Goal: Task Accomplishment & Management: Use online tool/utility

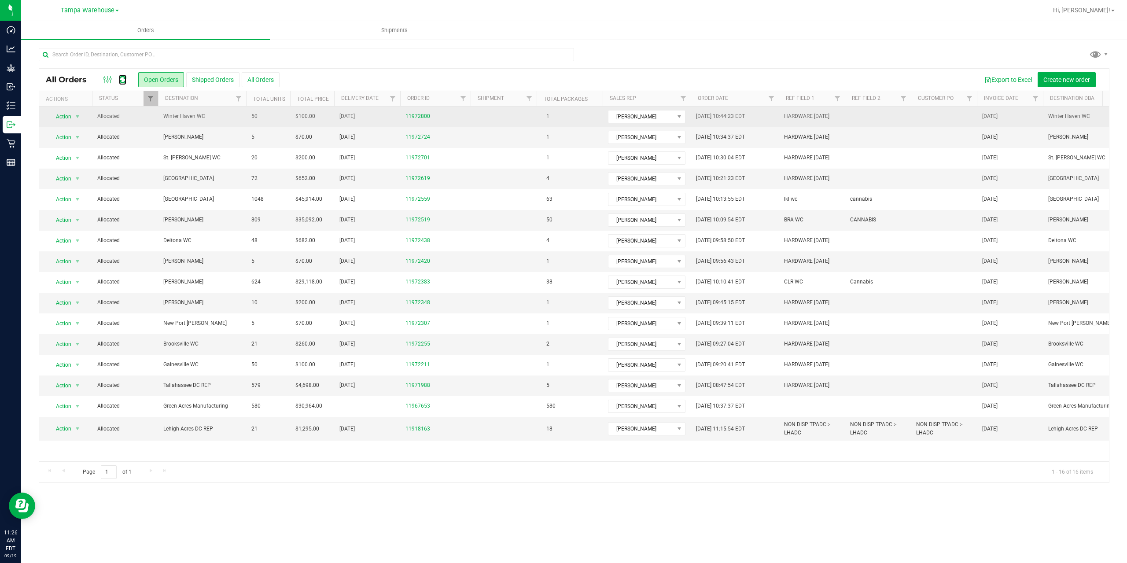
drag, startPoint x: 122, startPoint y: 81, endPoint x: 339, endPoint y: 107, distance: 219.0
click at [122, 81] on icon at bounding box center [122, 79] width 7 height 9
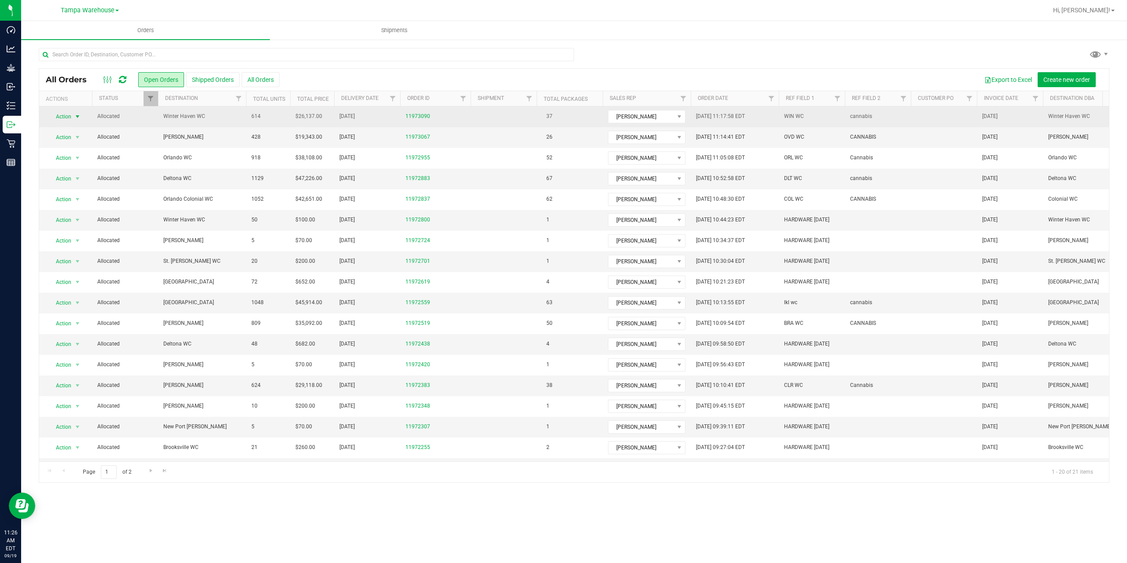
click at [66, 115] on span "Action" at bounding box center [60, 117] width 24 height 12
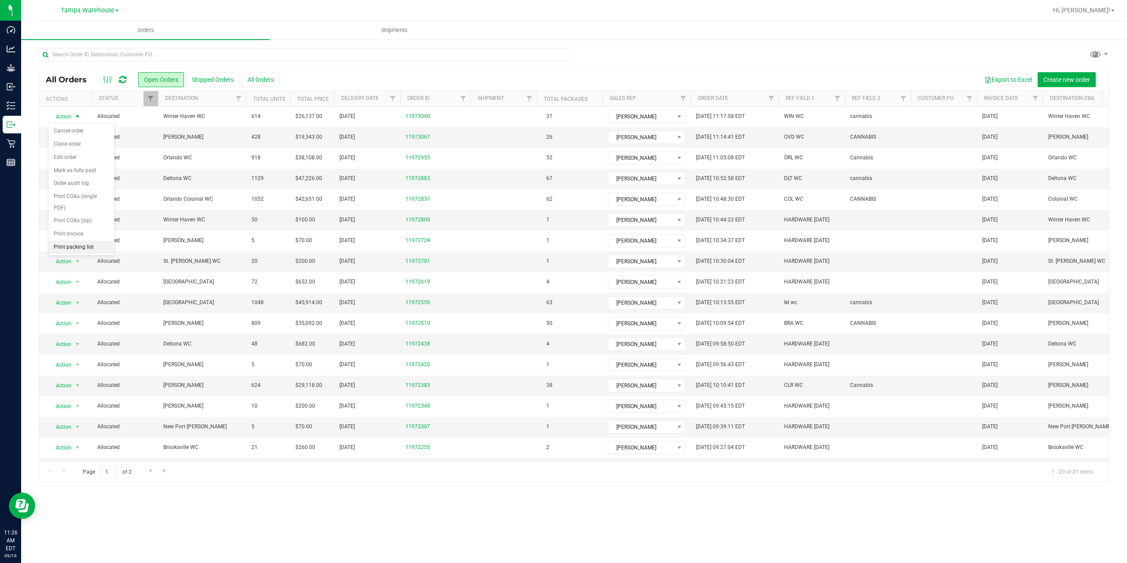
click at [74, 246] on li "Print packing list" at bounding box center [81, 247] width 66 height 13
click at [120, 78] on icon at bounding box center [122, 79] width 7 height 9
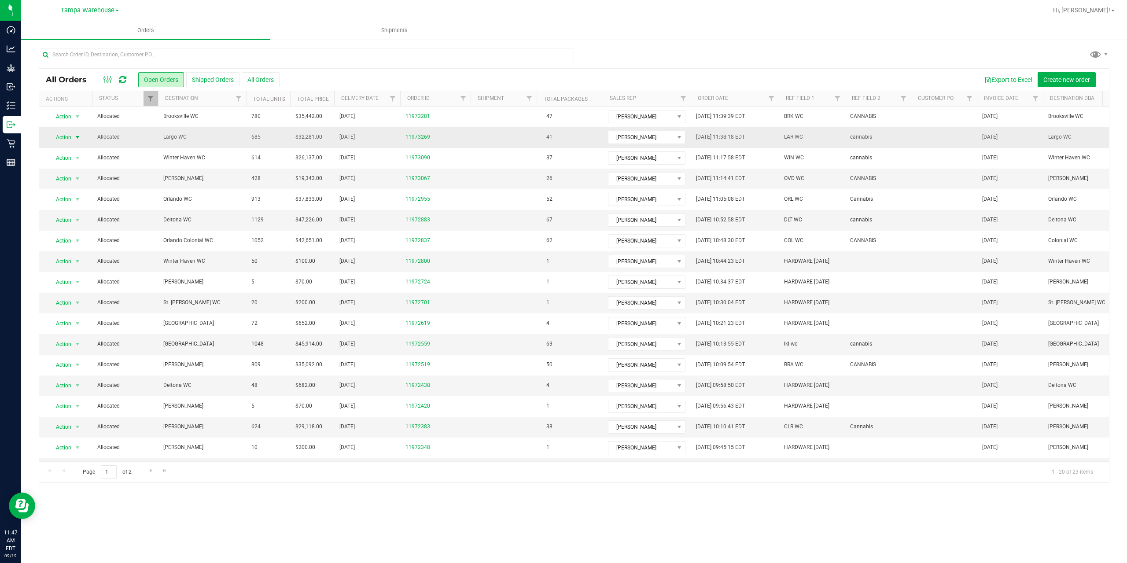
click at [64, 137] on span "Action" at bounding box center [60, 137] width 24 height 12
click at [87, 266] on li "Print packing list" at bounding box center [81, 268] width 66 height 13
click at [465, 100] on span "Filter" at bounding box center [463, 98] width 7 height 7
type input "2519"
click at [461, 132] on button "Filter" at bounding box center [482, 141] width 42 height 19
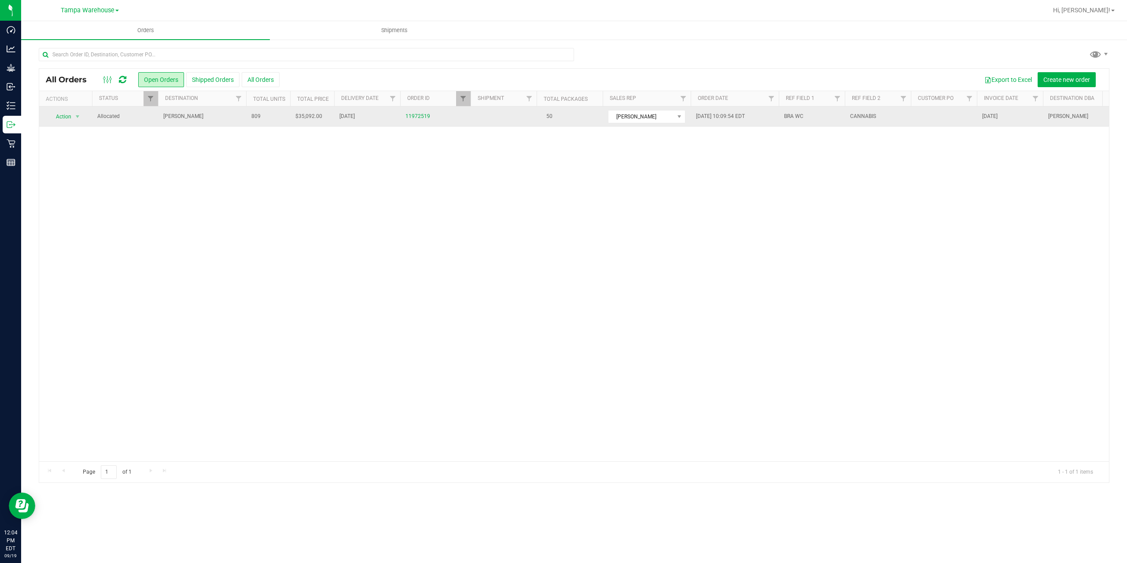
click at [214, 121] on td "[PERSON_NAME]" at bounding box center [202, 117] width 88 height 20
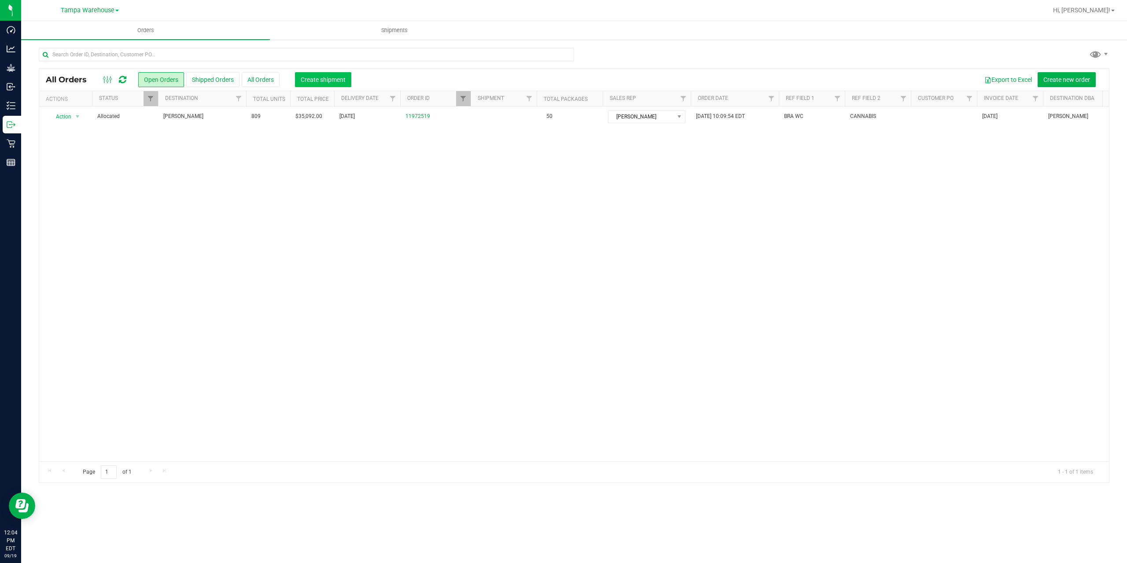
click at [312, 77] on span "Create shipment" at bounding box center [323, 79] width 45 height 7
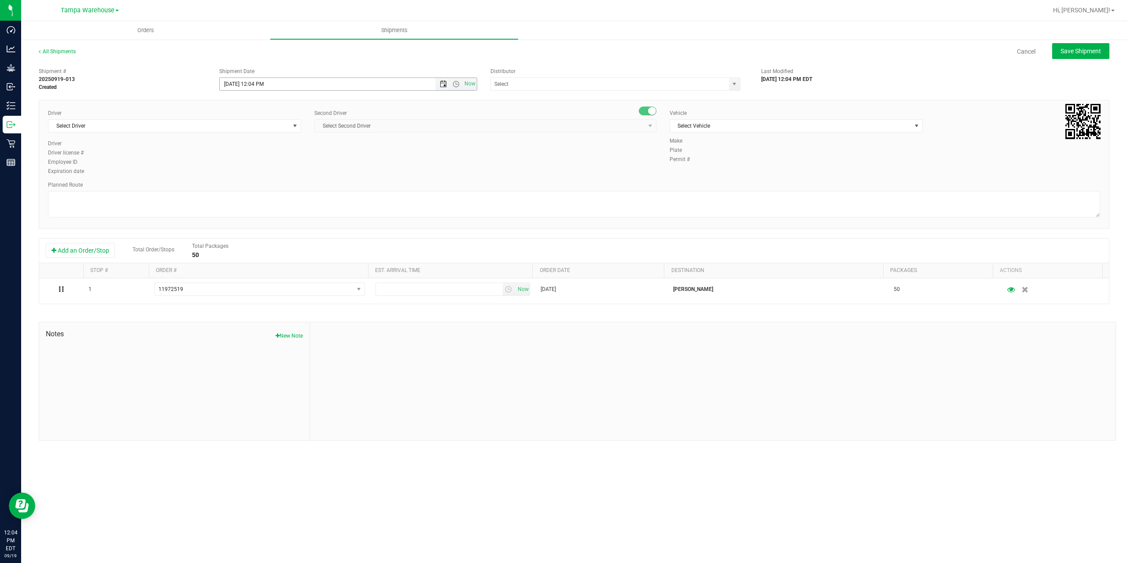
click at [443, 87] on span "Open the date view" at bounding box center [443, 84] width 7 height 7
click at [240, 173] on link "22" at bounding box center [240, 174] width 13 height 14
click at [454, 84] on span "Open the time view" at bounding box center [456, 84] width 7 height 7
click at [369, 127] on li "9:00 AM" at bounding box center [348, 125] width 256 height 11
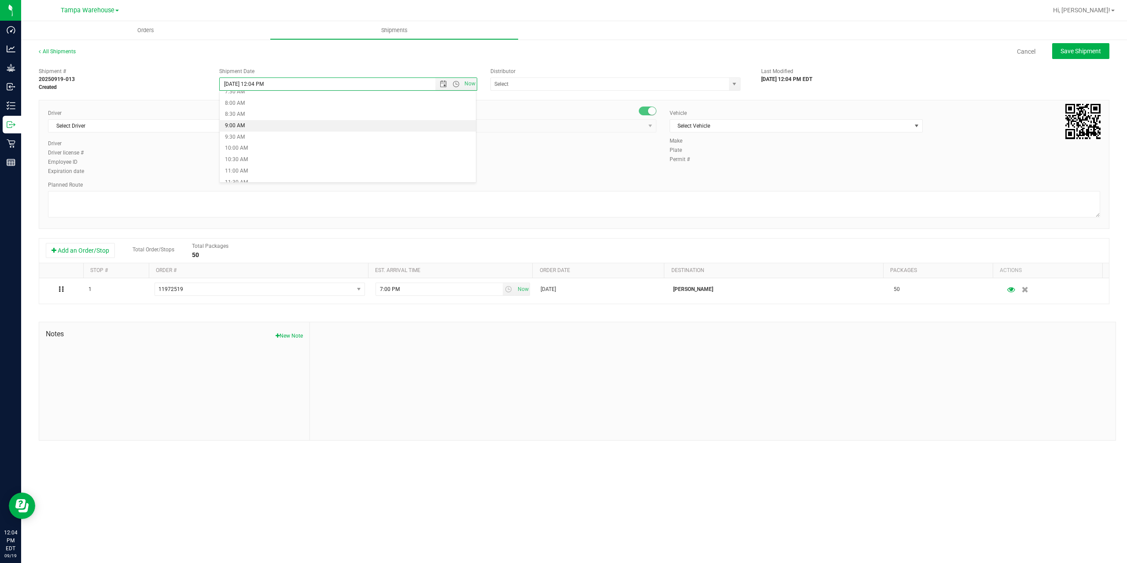
type input "[DATE] 9:00 AM"
click at [520, 83] on input "text" at bounding box center [606, 84] width 231 height 12
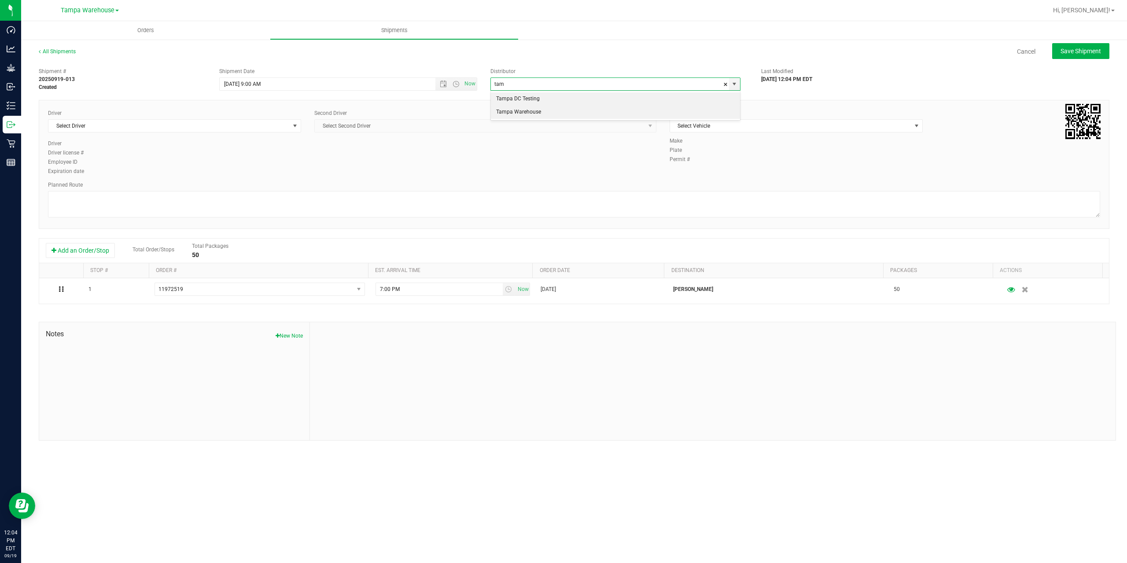
click at [512, 112] on li "Tampa Warehouse" at bounding box center [615, 112] width 249 height 13
type input "Tampa Warehouse"
click at [221, 130] on span "Select Driver" at bounding box center [168, 126] width 241 height 12
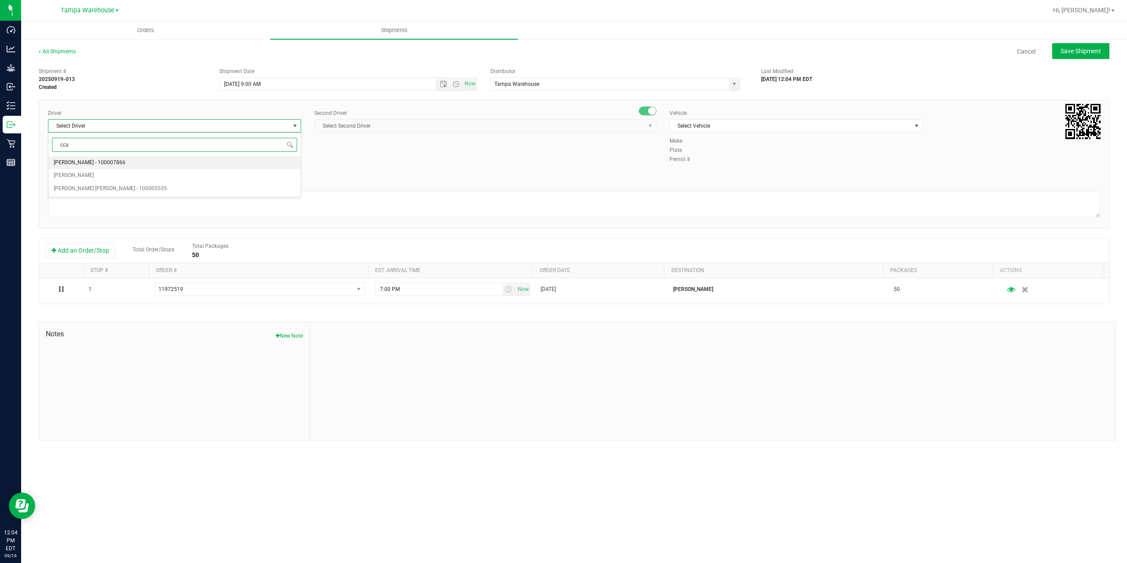
click at [157, 161] on li "[PERSON_NAME] - 100007866" at bounding box center [174, 162] width 252 height 13
type input "cca"
click at [395, 122] on span "Select Second Driver" at bounding box center [480, 126] width 330 height 12
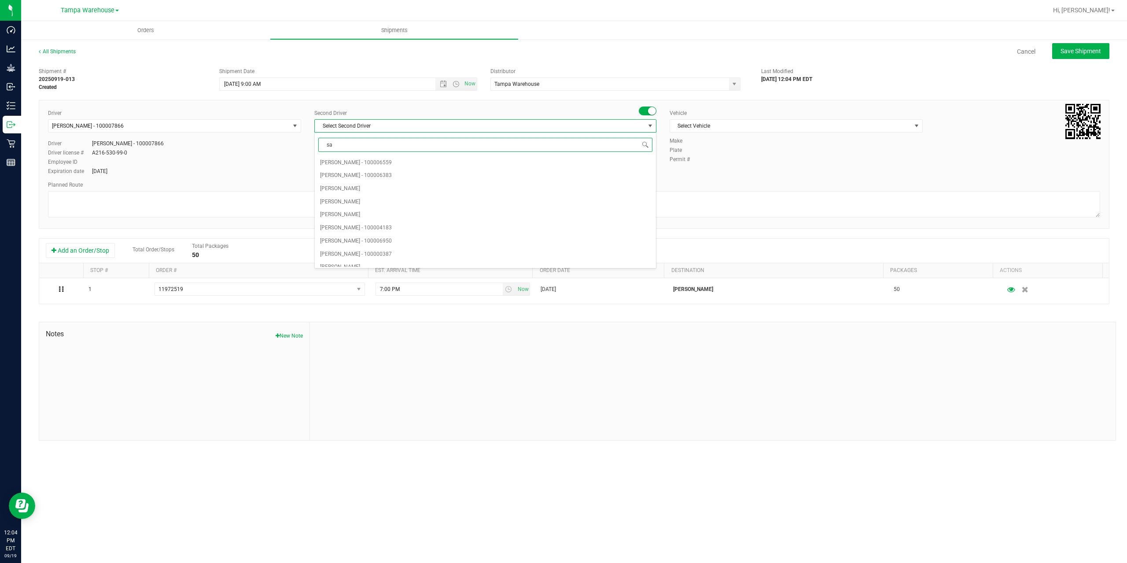
type input "saa"
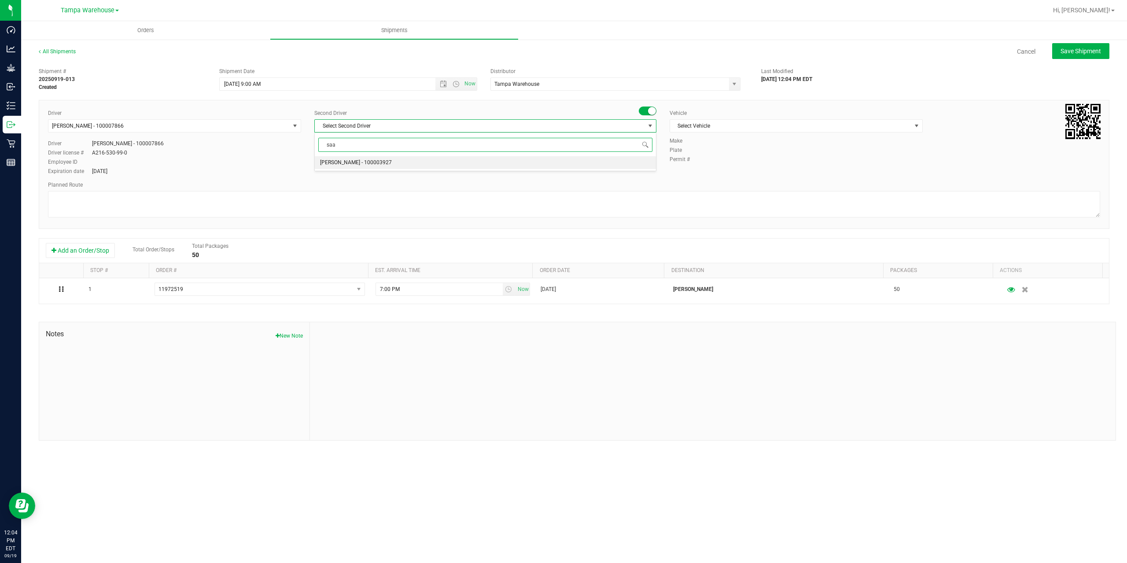
click at [358, 166] on span "[PERSON_NAME] - 100003927" at bounding box center [356, 162] width 72 height 11
click at [796, 124] on span "Select Vehicle" at bounding box center [790, 126] width 241 height 12
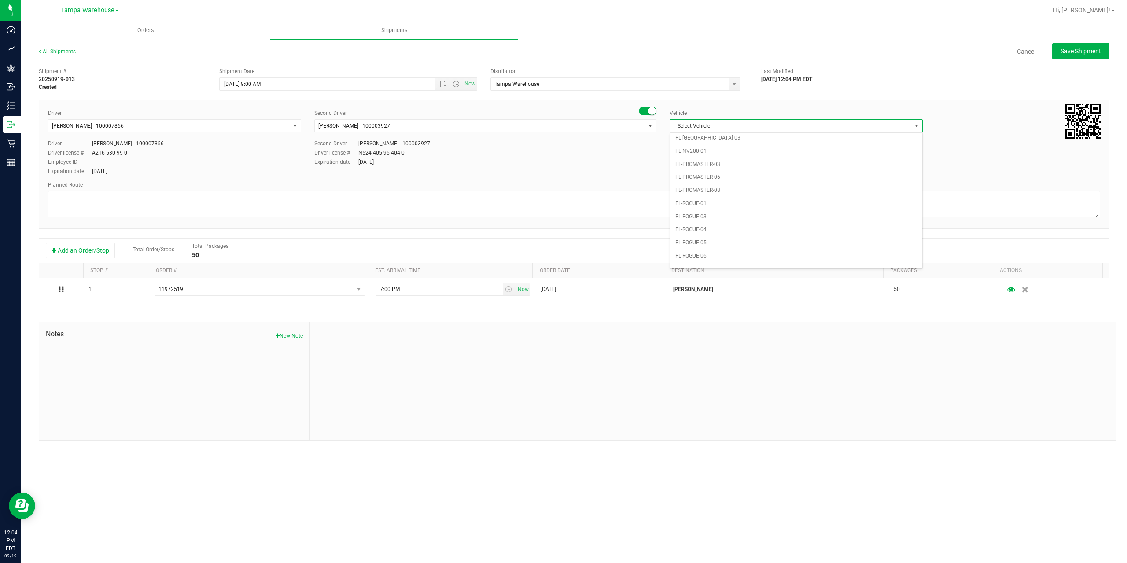
scroll to position [237, 0]
click at [747, 155] on li "FL-HINO-01" at bounding box center [796, 152] width 252 height 13
click at [644, 200] on textarea at bounding box center [574, 204] width 1052 height 26
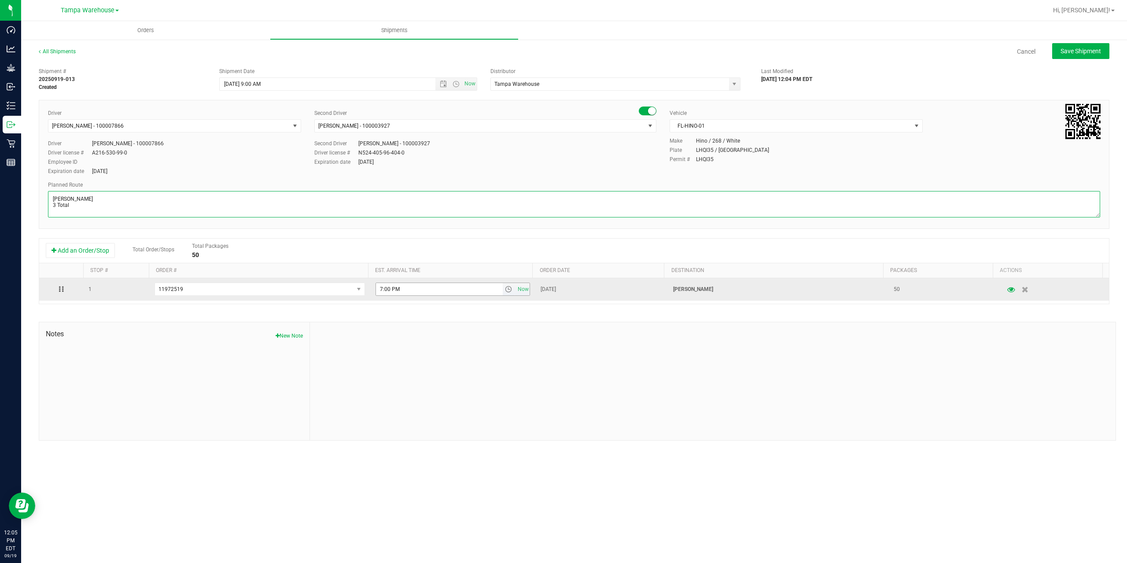
click at [505, 292] on span "select" at bounding box center [508, 289] width 7 height 7
type textarea "[PERSON_NAME] 3 Total"
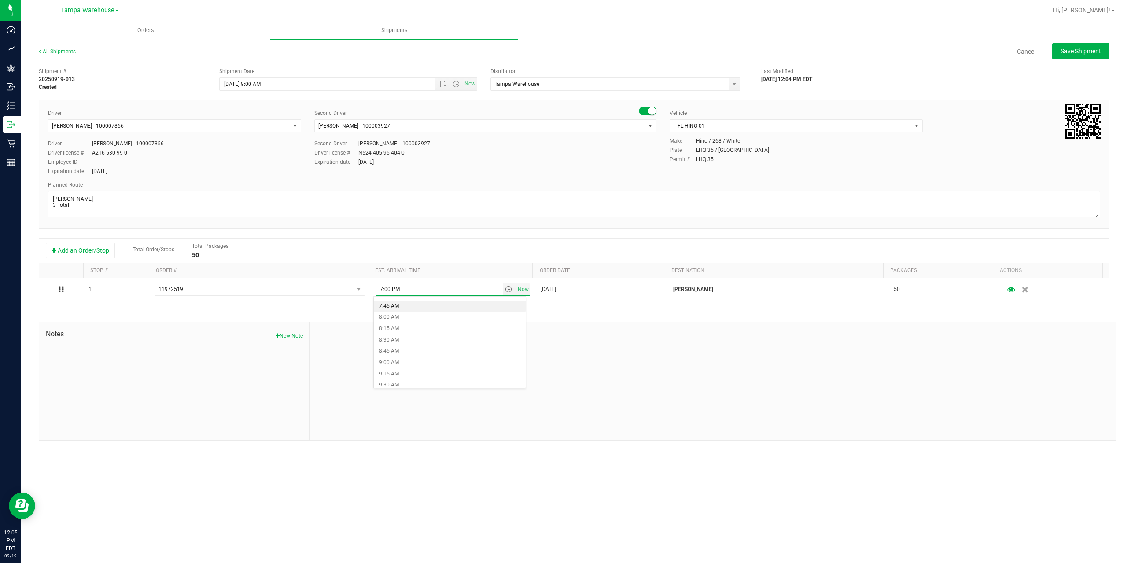
scroll to position [396, 0]
click at [421, 358] on li "10:00 AM" at bounding box center [450, 360] width 152 height 11
click at [469, 347] on div at bounding box center [713, 381] width 806 height 118
click at [1090, 54] on span "Save Shipment" at bounding box center [1081, 51] width 41 height 7
type input "[DATE] 1:00 PM"
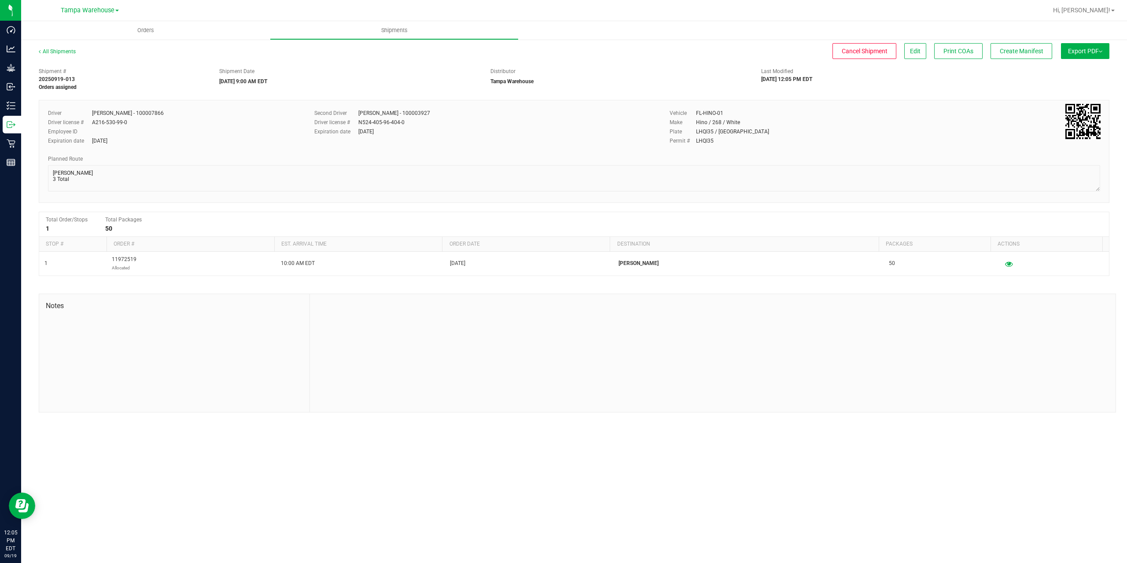
click at [1084, 56] on button "Export PDF" at bounding box center [1085, 51] width 48 height 16
click at [1081, 70] on span "Manifest by Package ID" at bounding box center [1072, 70] width 56 height 6
click at [912, 51] on span "Edit" at bounding box center [915, 51] width 11 height 7
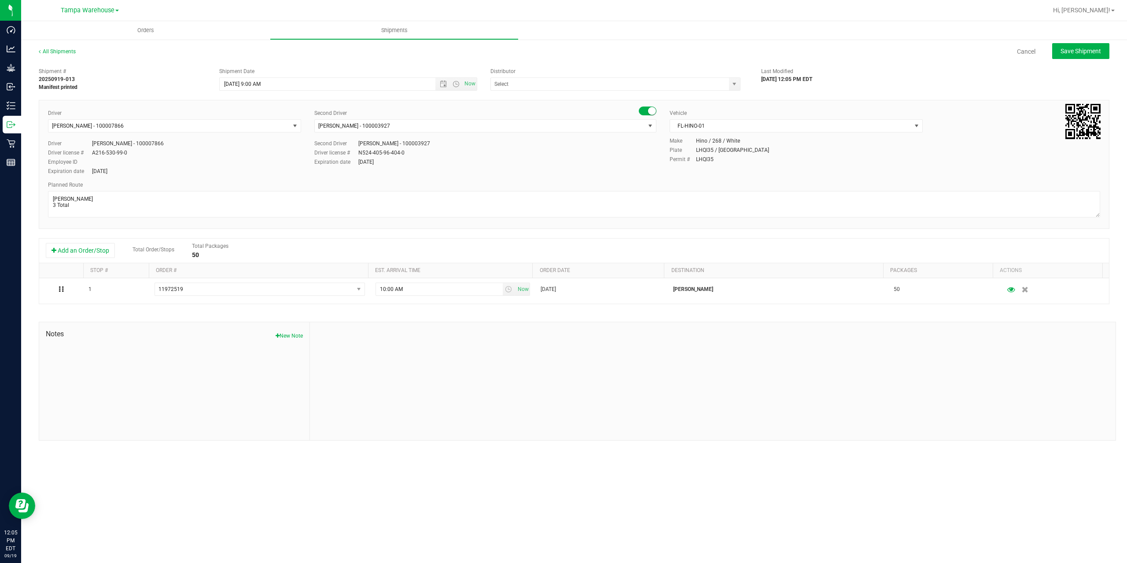
type input "Tampa Warehouse"
click at [189, 126] on span "[PERSON_NAME] - 100007866" at bounding box center [168, 126] width 241 height 12
click at [77, 188] on span "[PERSON_NAME] [PERSON_NAME] - 100005535" at bounding box center [110, 188] width 113 height 11
type input "cca"
click at [208, 166] on div "Driver [PERSON_NAME] [PERSON_NAME] - 100005535 Driver license # Y526 739 91 375…" at bounding box center [174, 158] width 253 height 36
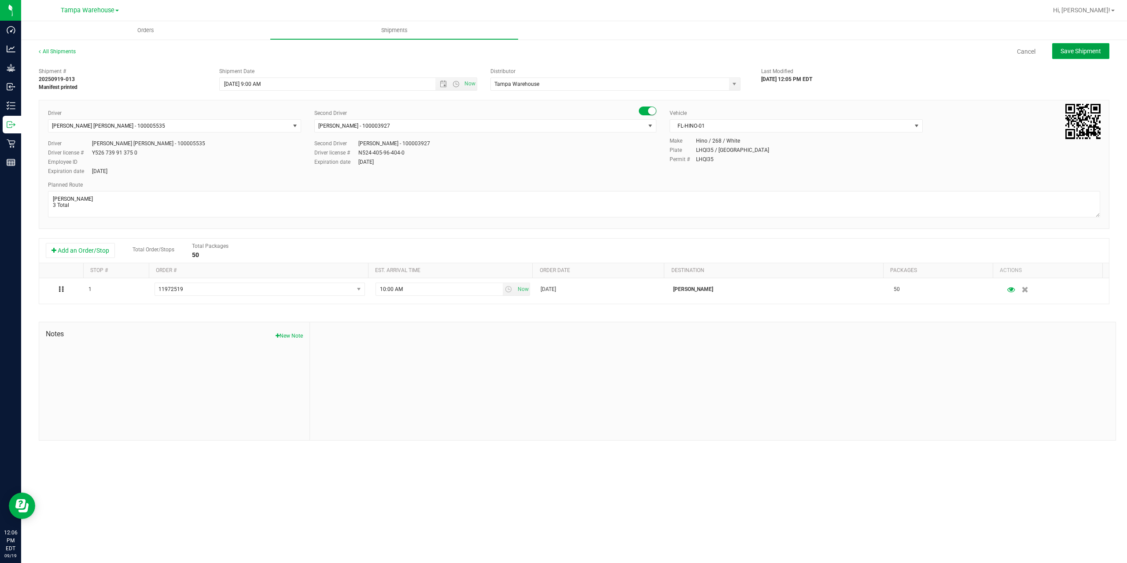
click at [1096, 53] on span "Save Shipment" at bounding box center [1081, 51] width 41 height 7
type input "[DATE] 1:00 PM"
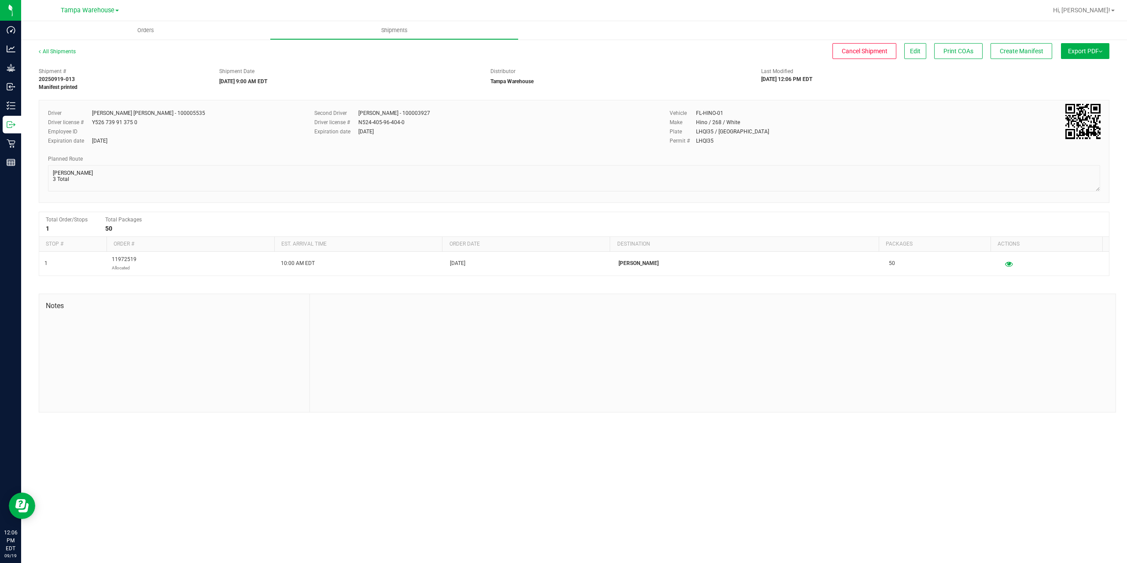
click at [1096, 53] on span "Export PDF" at bounding box center [1085, 51] width 34 height 7
click at [1084, 70] on span "Manifest by Package ID" at bounding box center [1072, 70] width 56 height 6
click at [1020, 55] on button "Create Manifest" at bounding box center [1022, 51] width 62 height 16
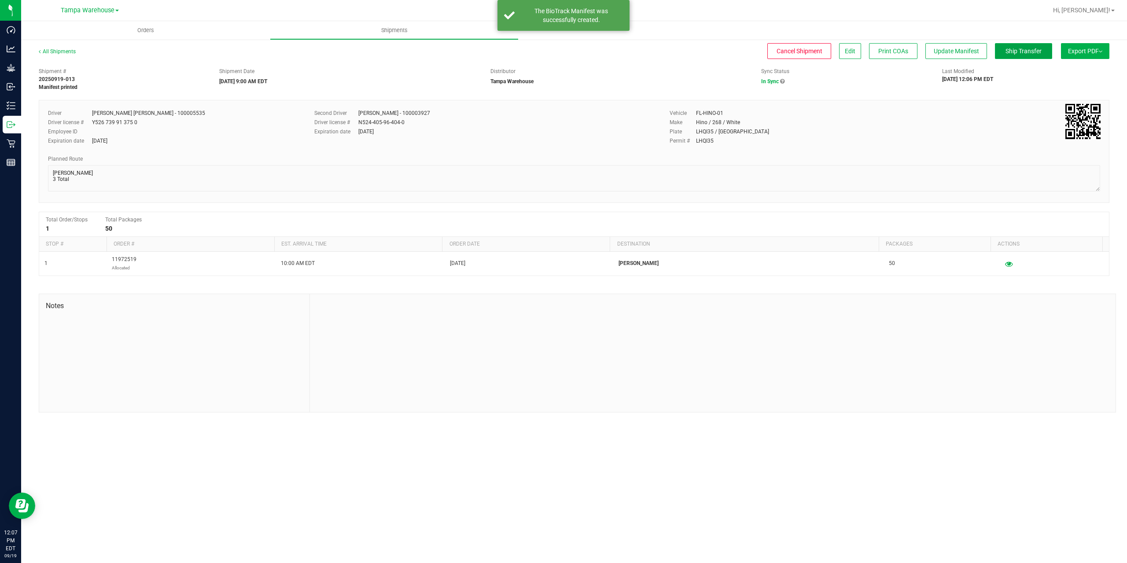
click at [1020, 55] on button "Ship Transfer" at bounding box center [1023, 51] width 57 height 16
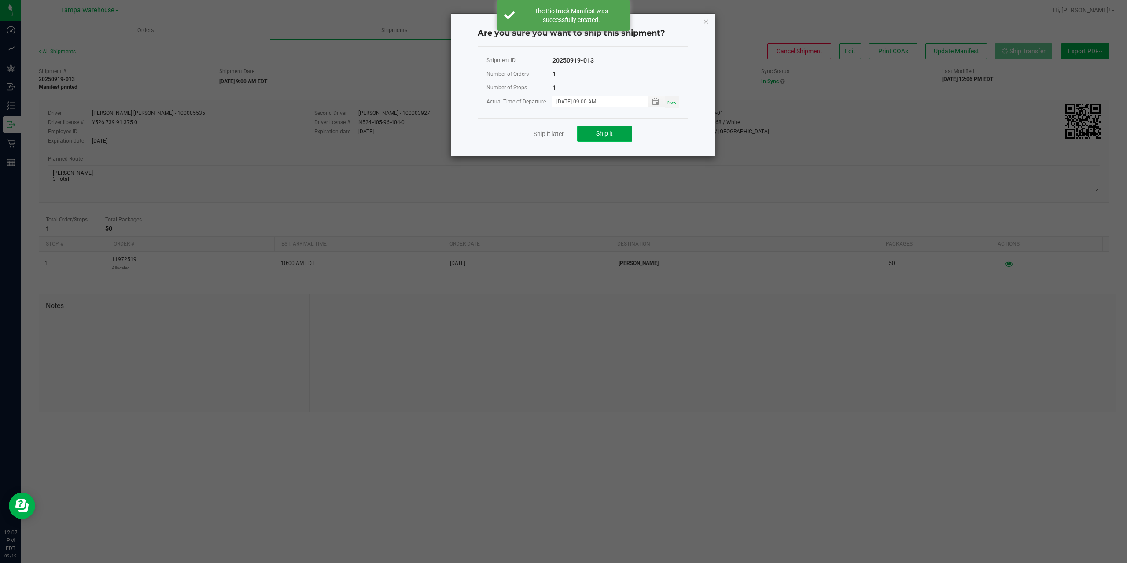
click at [619, 130] on button "Ship it" at bounding box center [604, 134] width 55 height 16
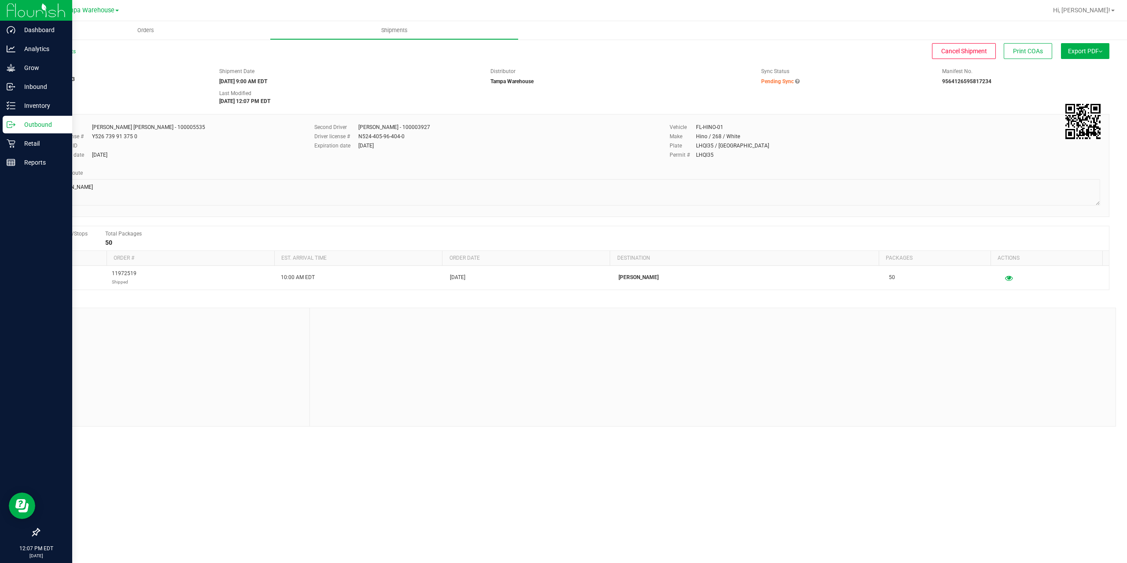
click at [16, 125] on p "Outbound" at bounding box center [41, 124] width 53 height 11
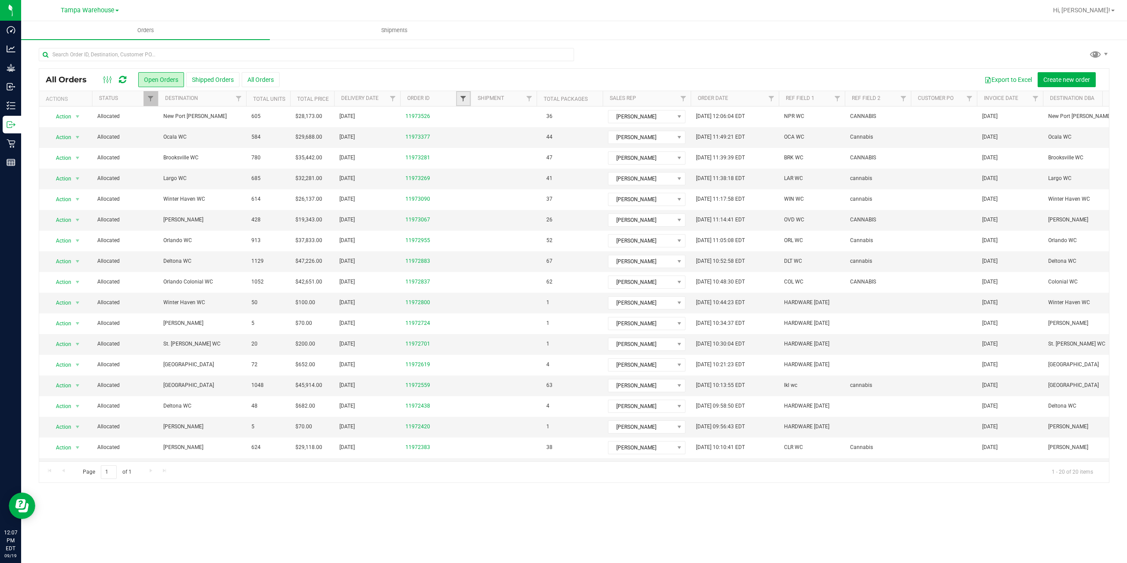
click at [463, 99] on span "Filter" at bounding box center [463, 98] width 7 height 7
type input "3090"
click at [490, 140] on button "Filter" at bounding box center [482, 141] width 42 height 19
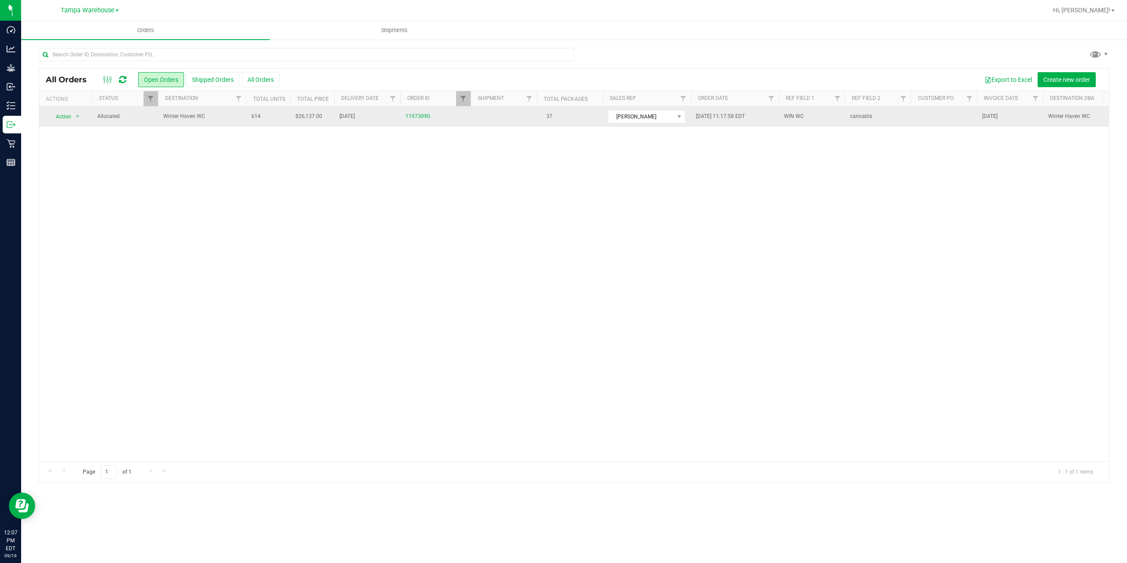
click at [214, 113] on span "Winter Haven WC" at bounding box center [201, 116] width 77 height 8
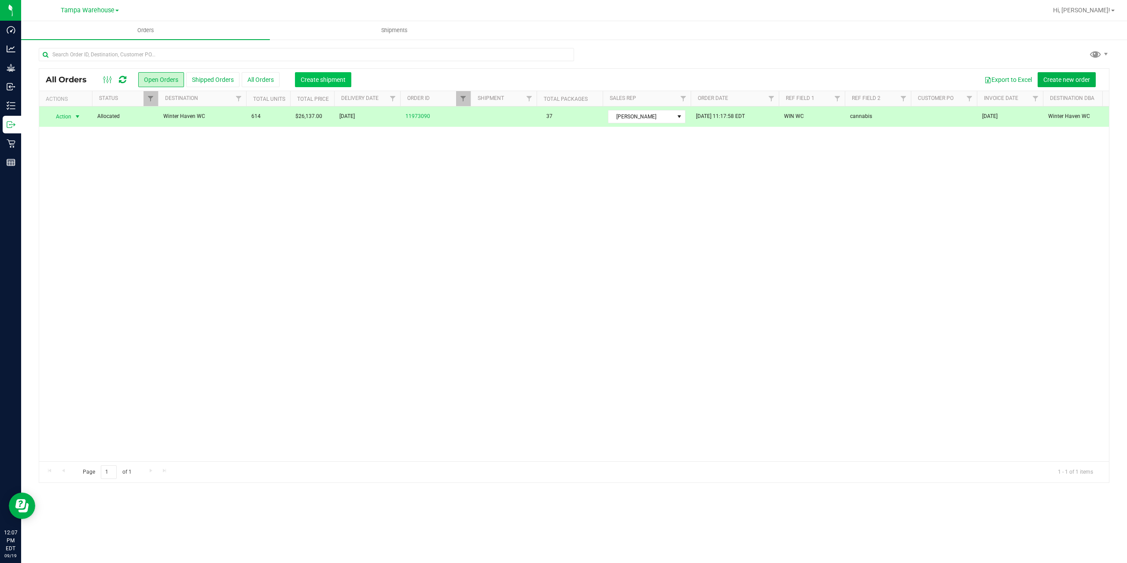
click at [323, 83] on span "Create shipment" at bounding box center [323, 79] width 45 height 7
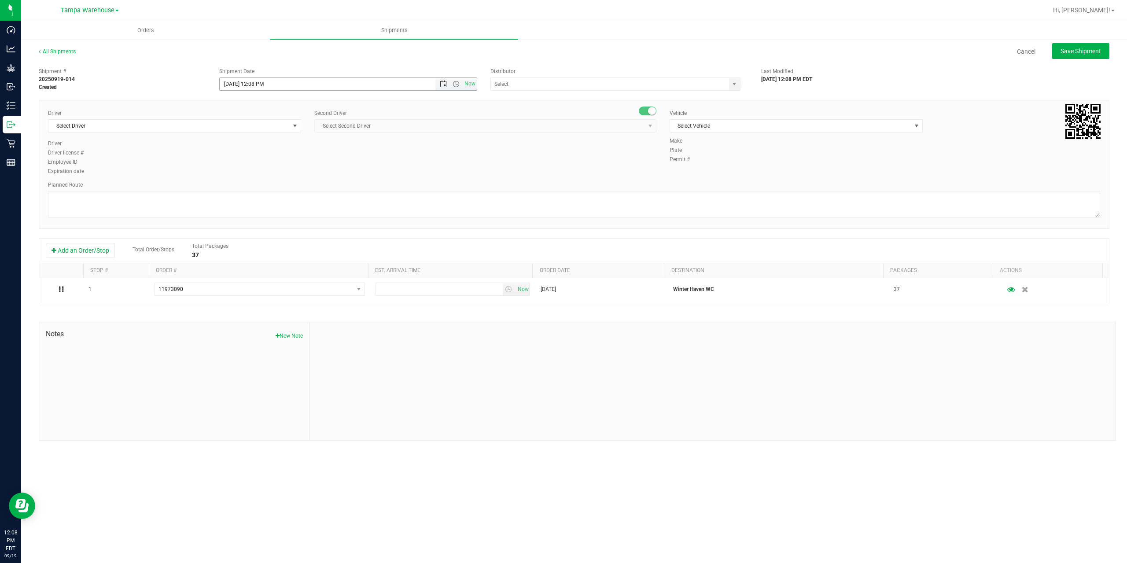
click at [445, 82] on span "Open the date view" at bounding box center [443, 84] width 7 height 7
click at [240, 175] on link "22" at bounding box center [240, 174] width 13 height 14
click at [457, 83] on span "Open the time view" at bounding box center [456, 84] width 7 height 7
click at [316, 158] on li "6:30 AM" at bounding box center [348, 157] width 256 height 11
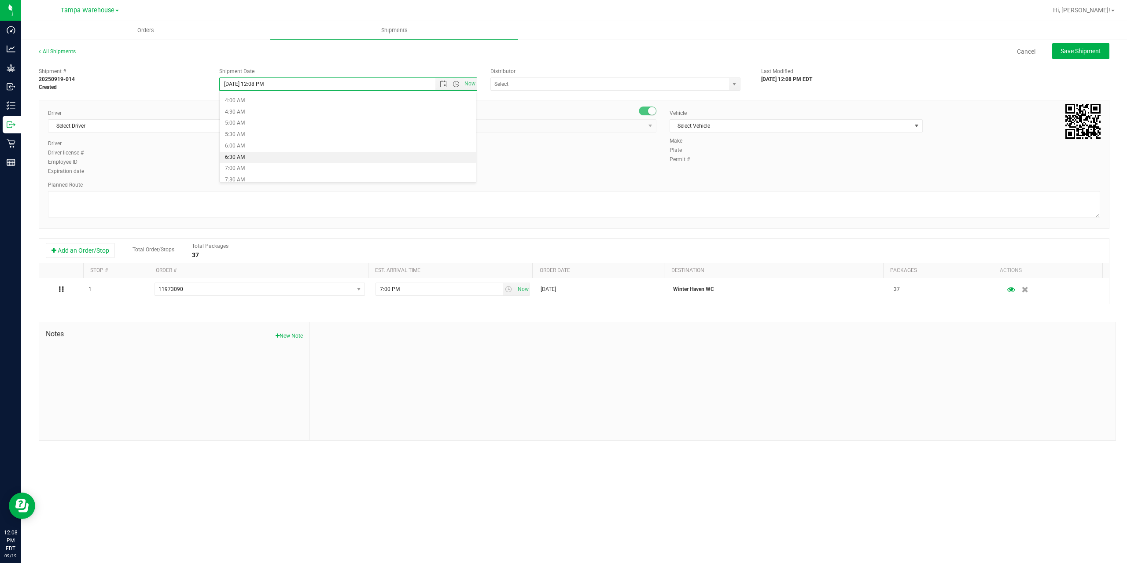
type input "[DATE] 6:30 AM"
click at [544, 87] on input "text" at bounding box center [606, 84] width 231 height 12
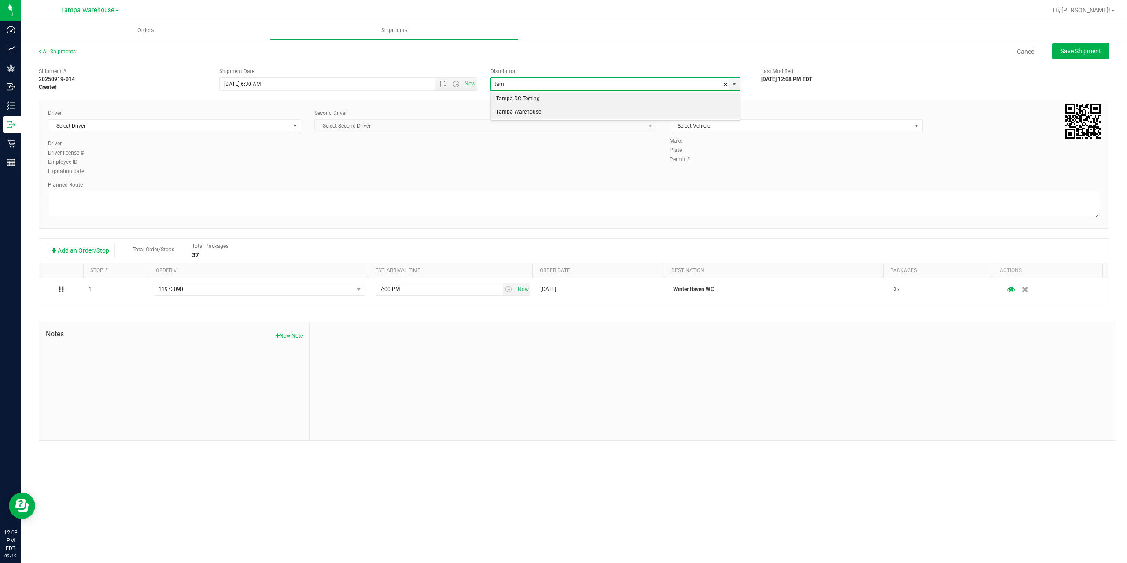
click at [512, 109] on li "Tampa Warehouse" at bounding box center [615, 112] width 249 height 13
type input "Tampa Warehouse"
click at [192, 129] on span "Select Driver" at bounding box center [168, 126] width 241 height 12
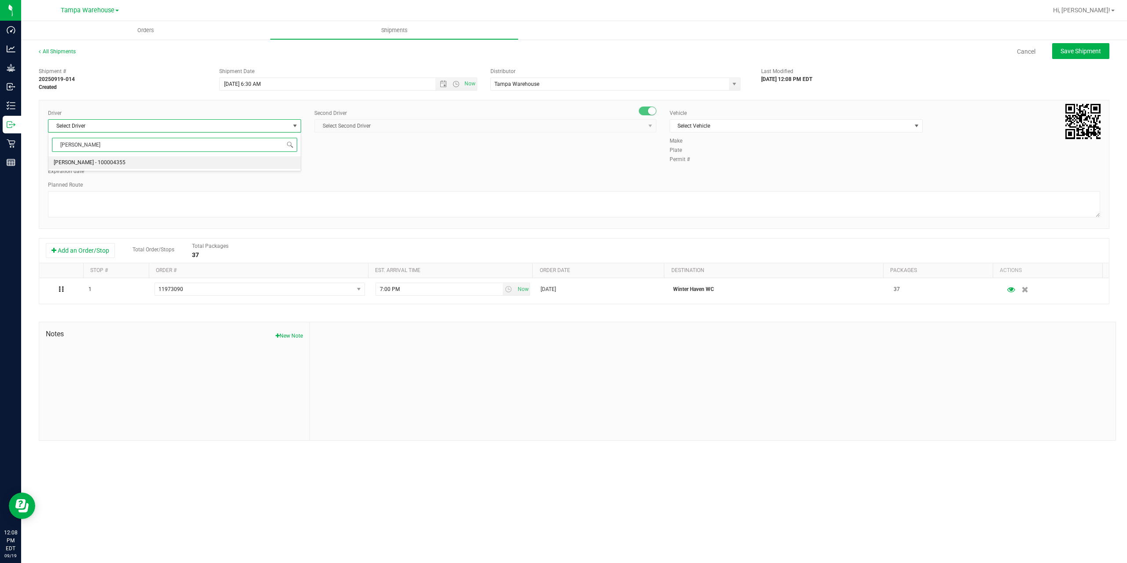
click at [92, 166] on span "[PERSON_NAME] - 100004355" at bounding box center [90, 162] width 72 height 11
type input "[PERSON_NAME]"
click at [402, 123] on span "Select Second Driver" at bounding box center [480, 126] width 330 height 12
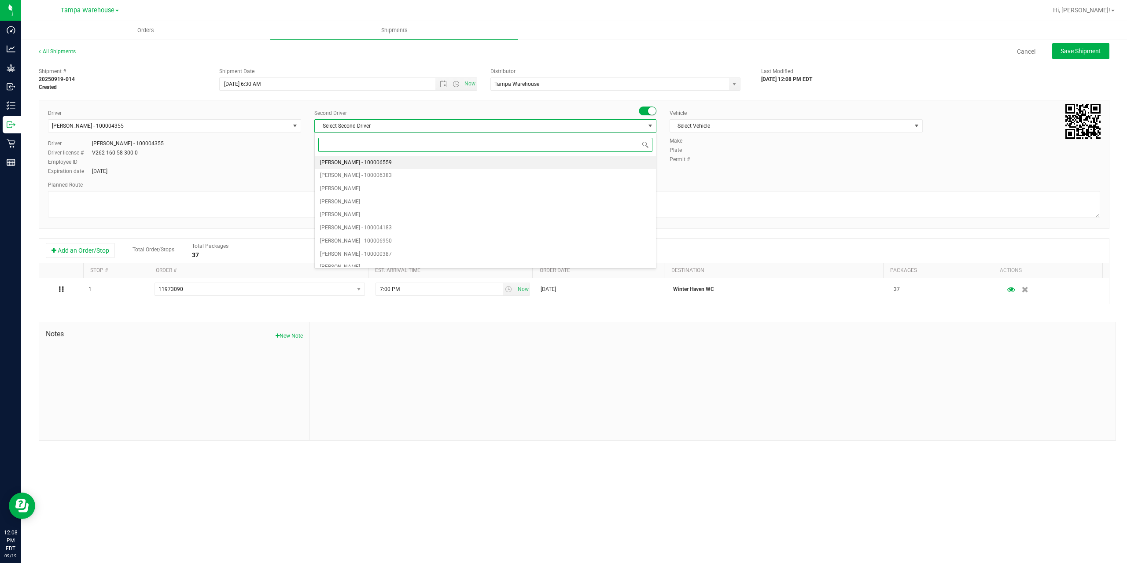
type input "z"
click at [368, 257] on span "[PERSON_NAME] - 100007761" at bounding box center [356, 260] width 72 height 11
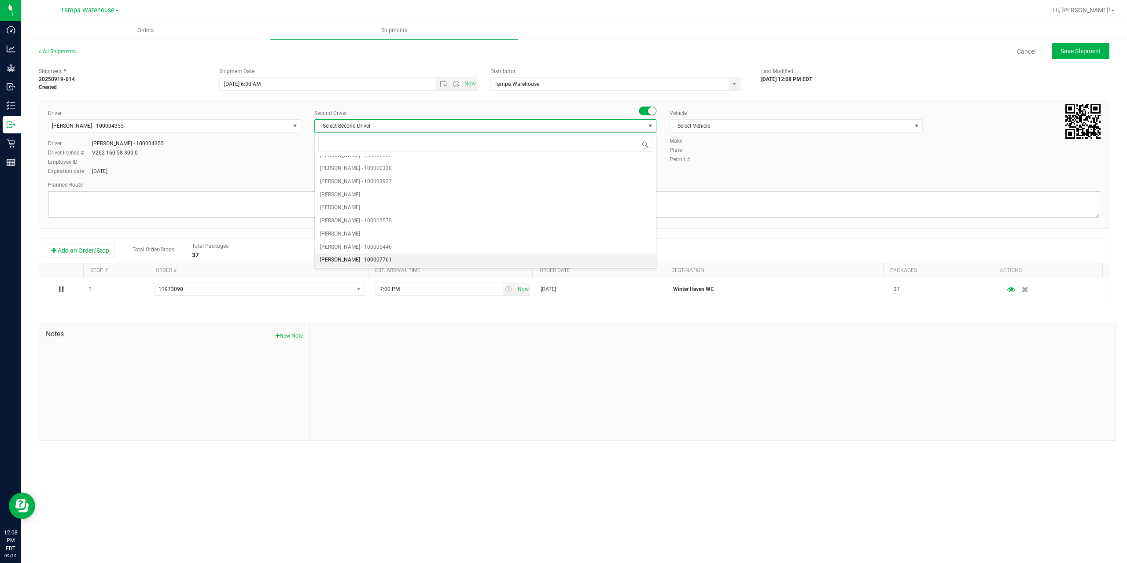
scroll to position [0, 0]
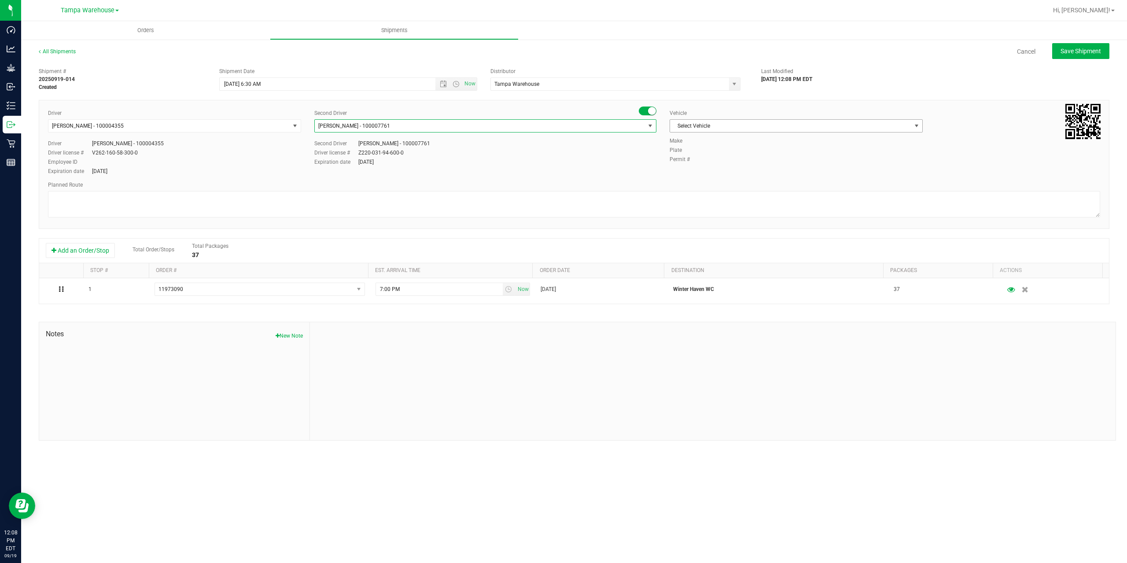
click at [735, 130] on span "Select Vehicle" at bounding box center [790, 126] width 241 height 12
click at [724, 242] on li "FL-EXPRESS-01" at bounding box center [796, 240] width 252 height 13
click at [225, 207] on textarea at bounding box center [574, 204] width 1052 height 26
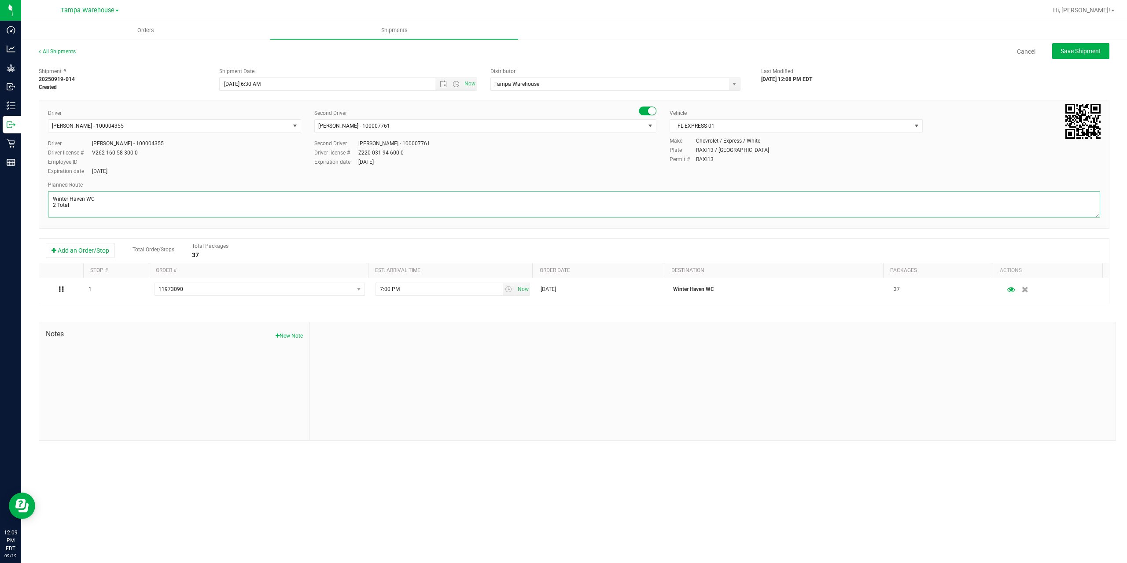
click at [109, 216] on textarea at bounding box center [574, 204] width 1052 height 26
paste textarea "Deltona [PERSON_NAME][GEOGRAPHIC_DATA] WC Colonial [PERSON_NAME][GEOGRAPHIC_DAT…"
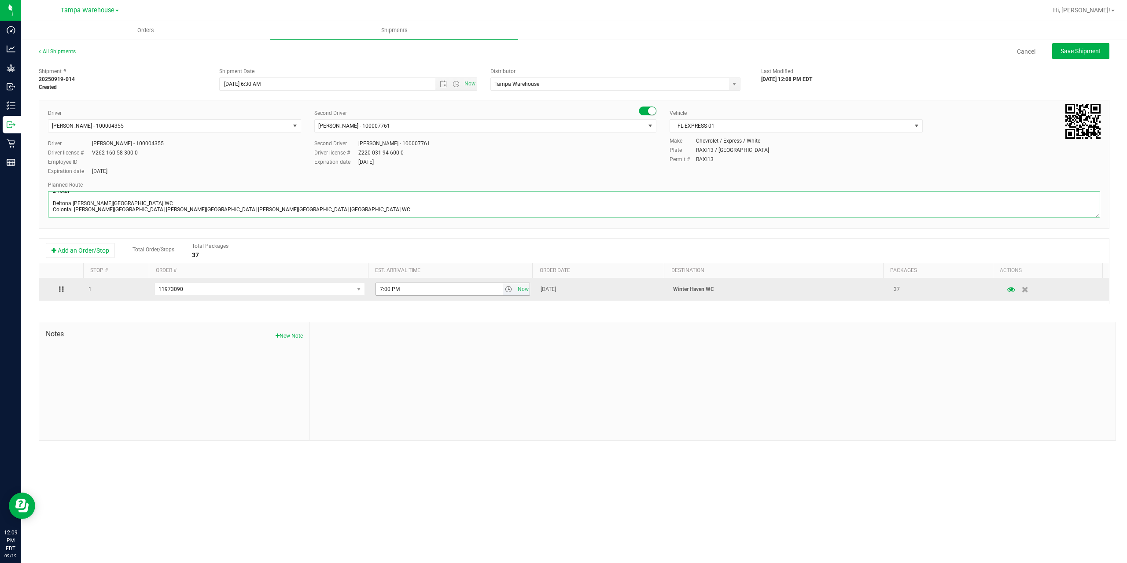
click at [507, 293] on span "select" at bounding box center [508, 289] width 7 height 7
type textarea "Winter Haven WC 2 Total Deltona [PERSON_NAME][GEOGRAPHIC_DATA] WC Colonial [PER…"
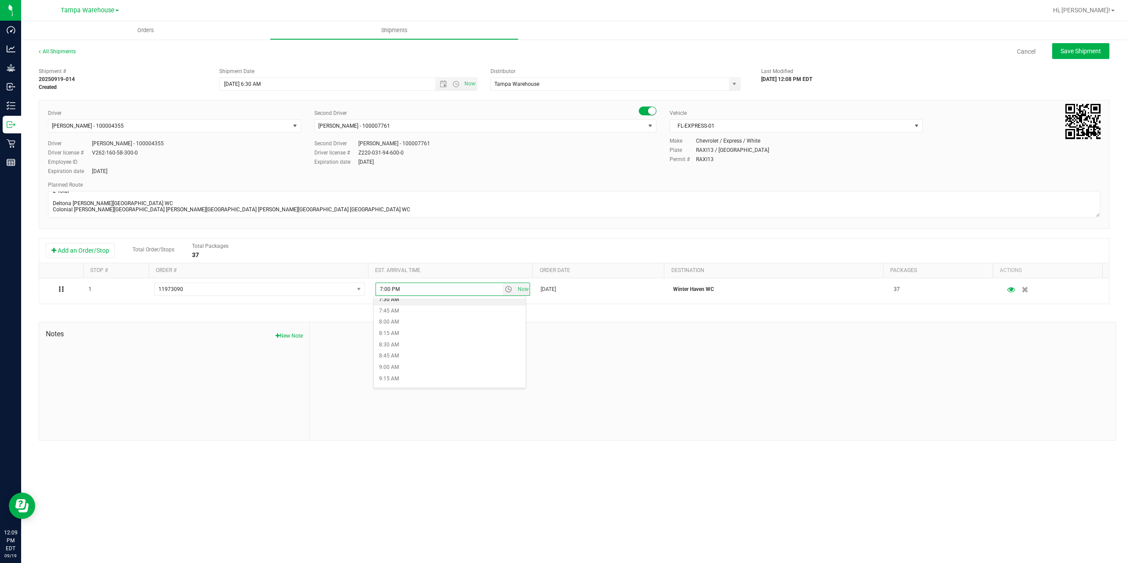
scroll to position [352, 0]
click at [429, 361] on li "9:00 AM" at bounding box center [450, 359] width 152 height 11
click at [1086, 49] on span "Save Shipment" at bounding box center [1081, 51] width 41 height 7
type input "[DATE] 10:30 AM"
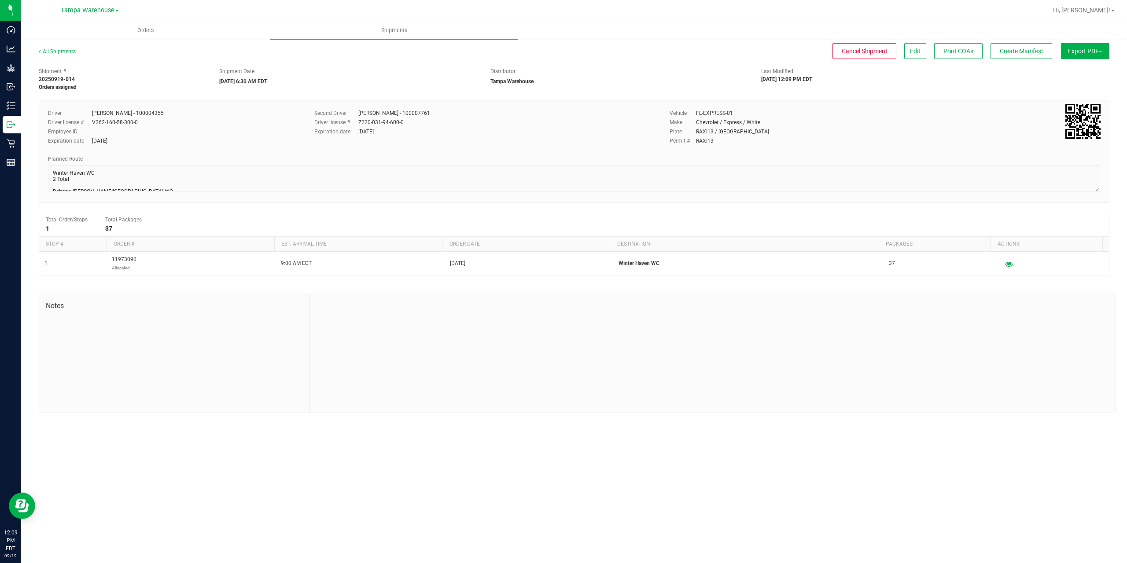
click at [1086, 49] on span "Export PDF" at bounding box center [1085, 51] width 34 height 7
click at [1078, 69] on span "Manifest by Package ID" at bounding box center [1072, 70] width 56 height 6
click at [1018, 50] on span "Create Manifest" at bounding box center [1022, 51] width 44 height 7
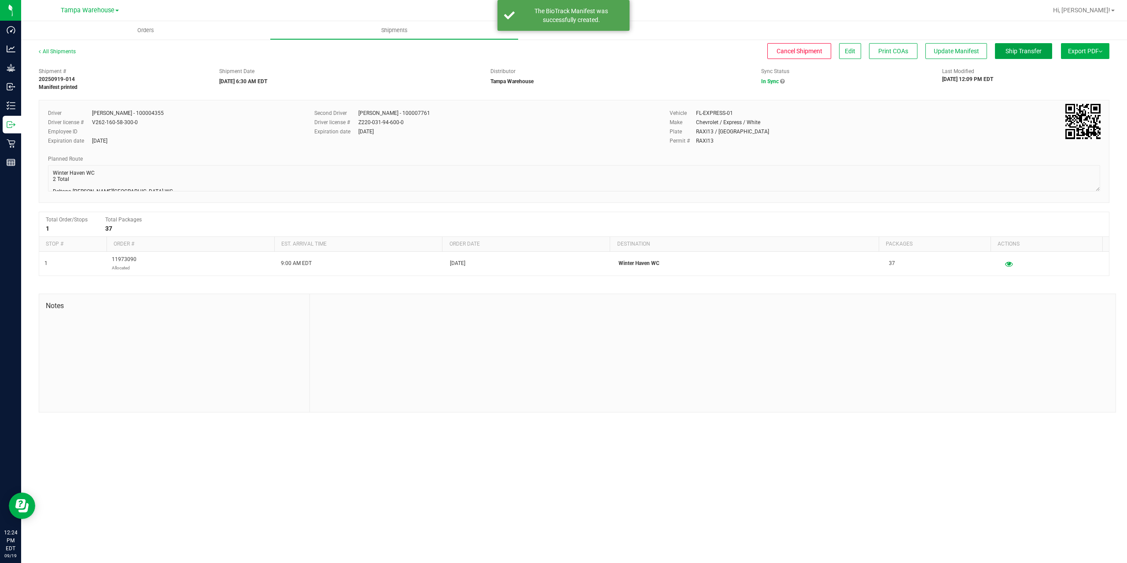
click at [1018, 50] on span "Ship Transfer" at bounding box center [1024, 51] width 36 height 7
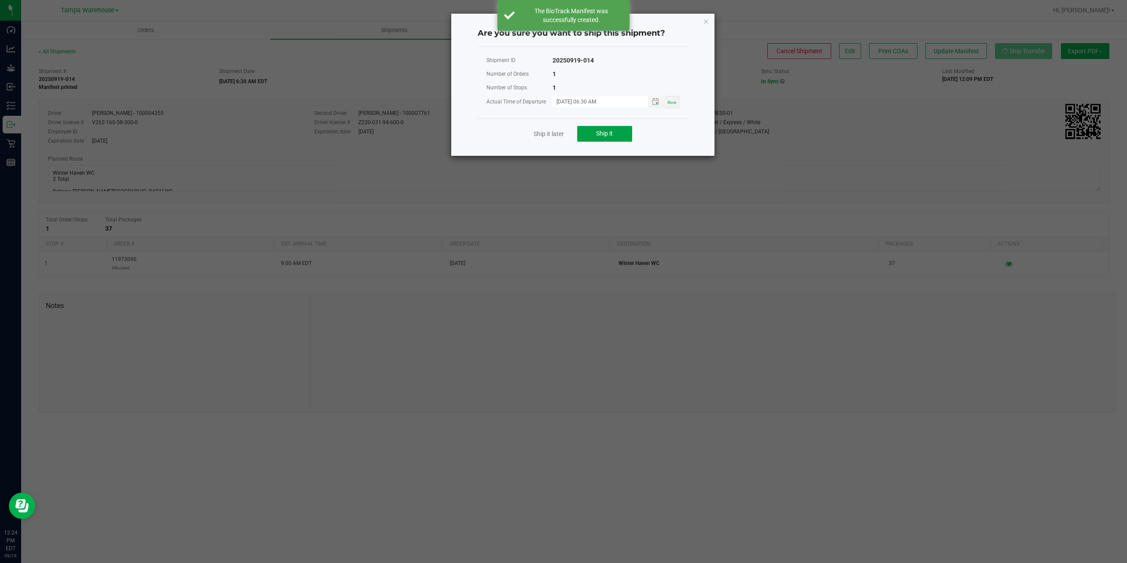
click at [615, 132] on button "Ship it" at bounding box center [604, 134] width 55 height 16
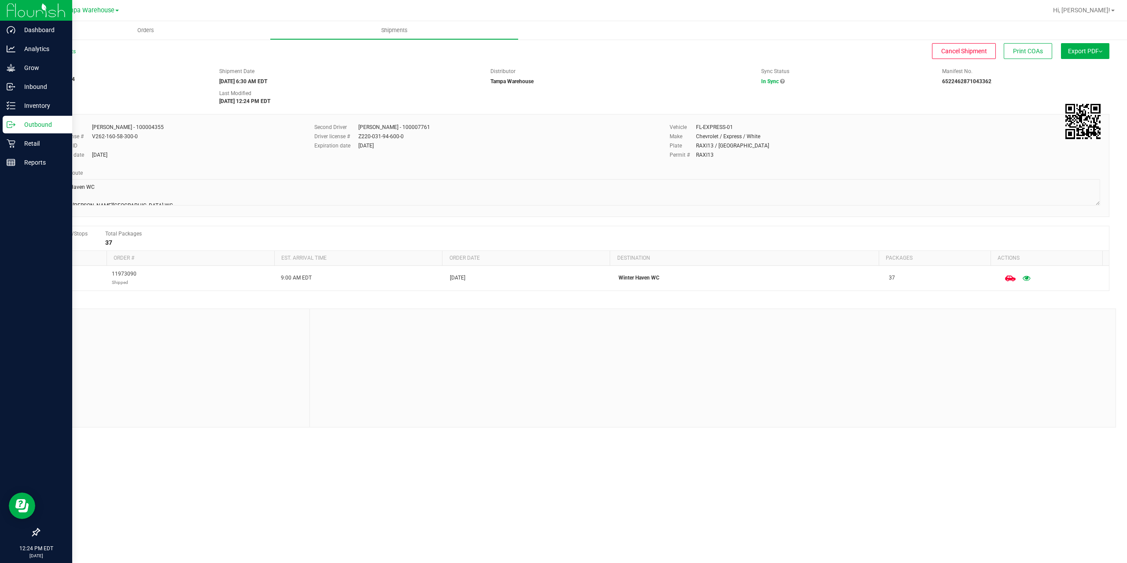
click at [12, 122] on icon at bounding box center [11, 124] width 9 height 9
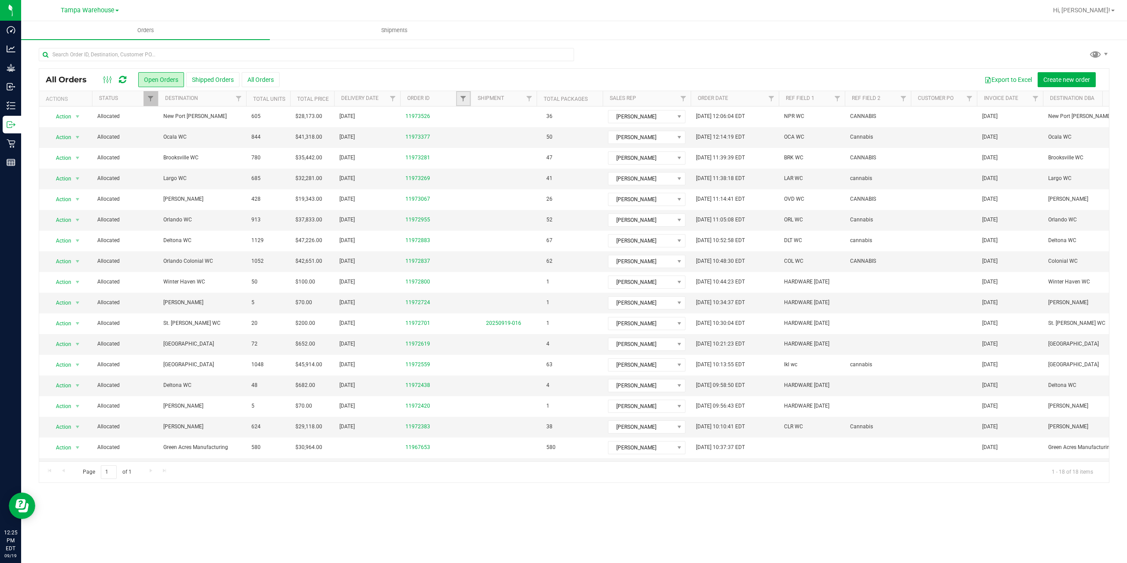
click at [462, 103] on link "Filter" at bounding box center [463, 98] width 15 height 15
type input "2883"
click at [483, 138] on button "Filter" at bounding box center [482, 141] width 42 height 19
